Goal: Task Accomplishment & Management: Manage account settings

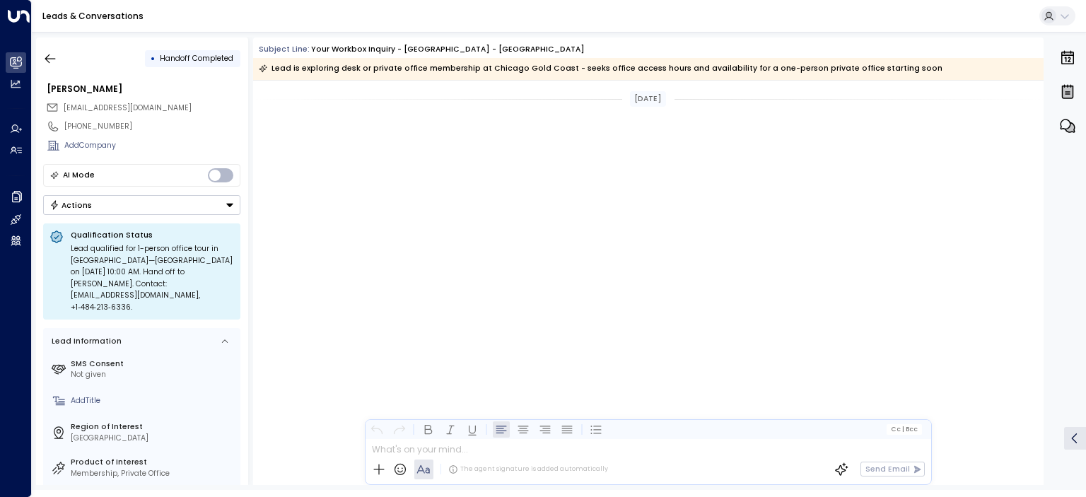
scroll to position [1929, 0]
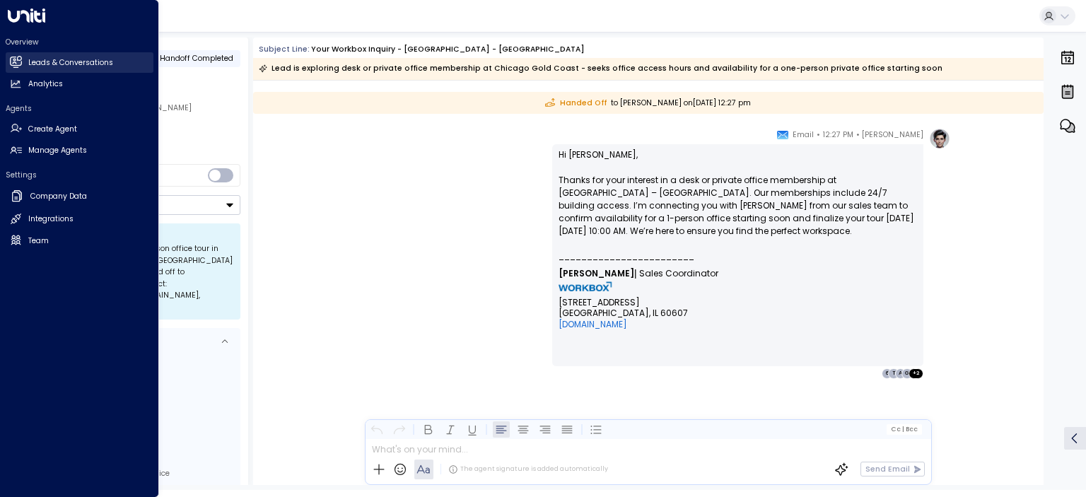
click at [23, 61] on link "Leads & Conversations Leads & Conversations" at bounding box center [80, 62] width 148 height 21
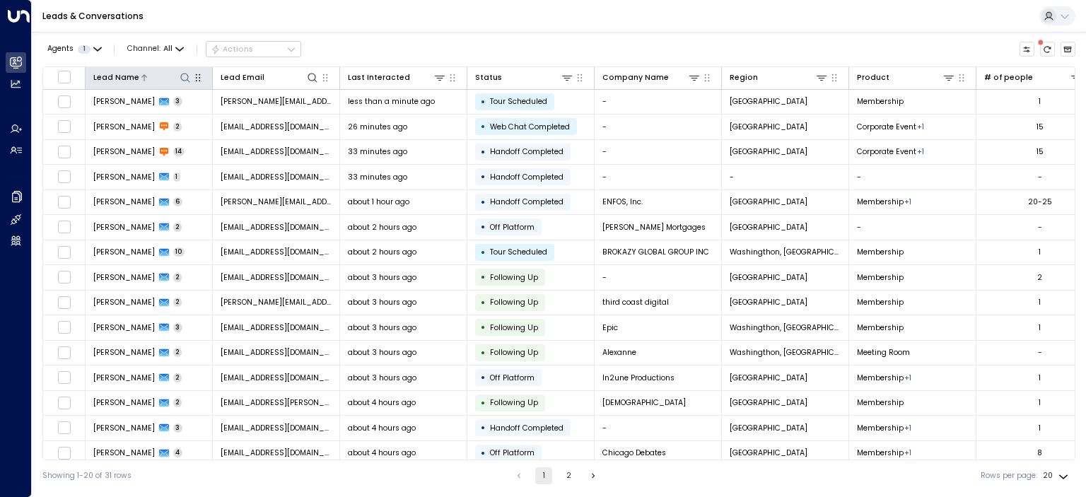
click at [181, 76] on icon at bounding box center [184, 77] width 9 height 9
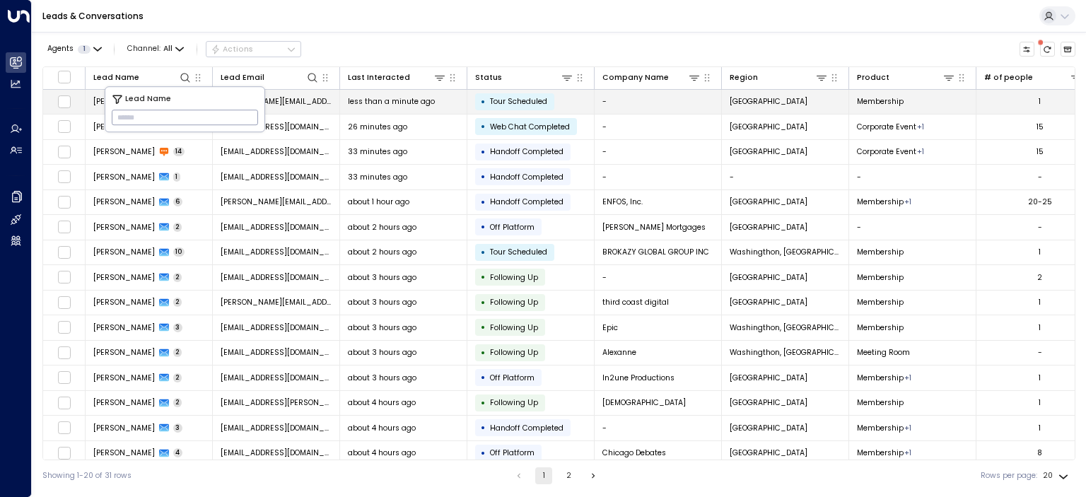
click at [95, 98] on span "[PERSON_NAME]" at bounding box center [124, 101] width 62 height 11
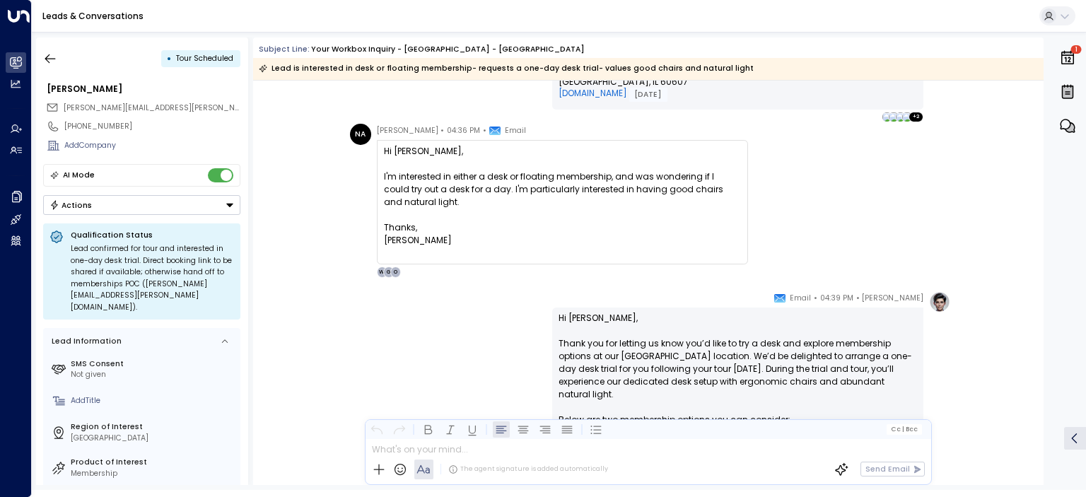
scroll to position [1498, 0]
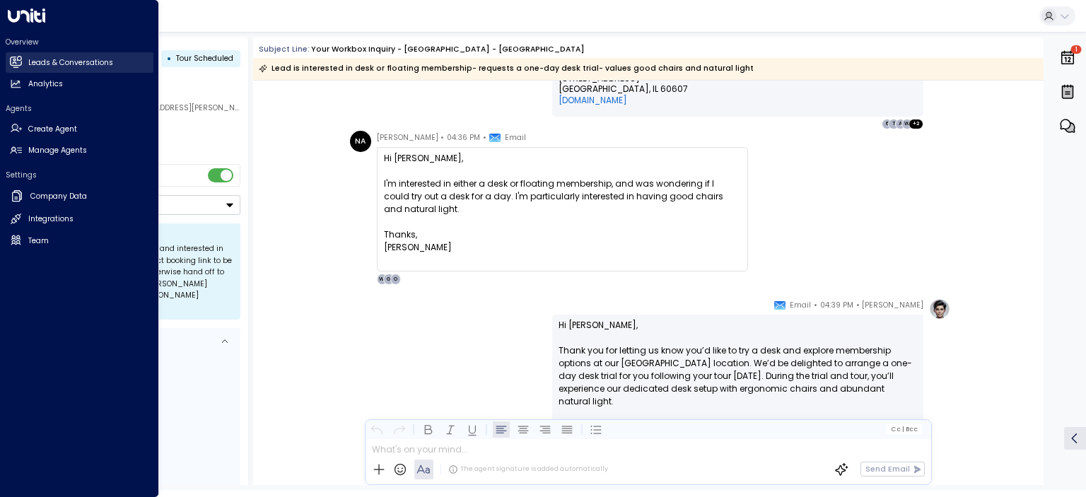
click at [16, 62] on icon at bounding box center [15, 61] width 11 height 8
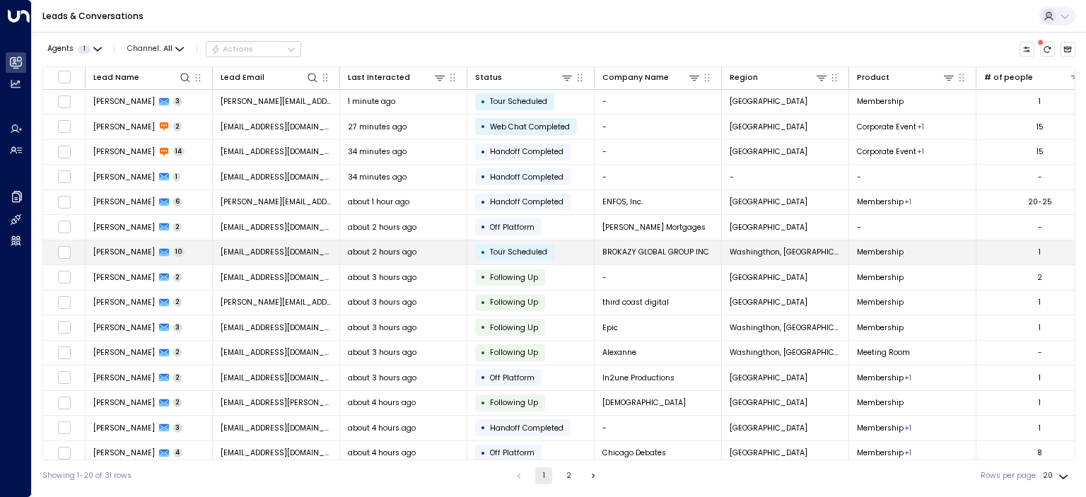
click at [119, 248] on span "[PERSON_NAME]" at bounding box center [124, 252] width 62 height 11
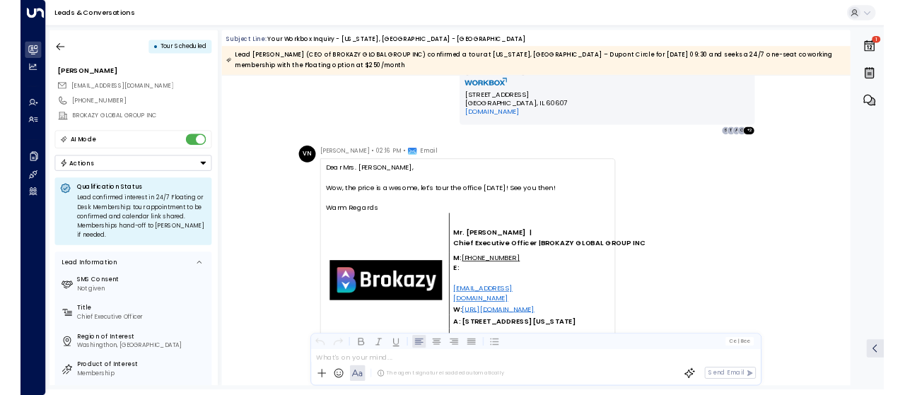
scroll to position [3570, 0]
